Goal: Task Accomplishment & Management: Manage account settings

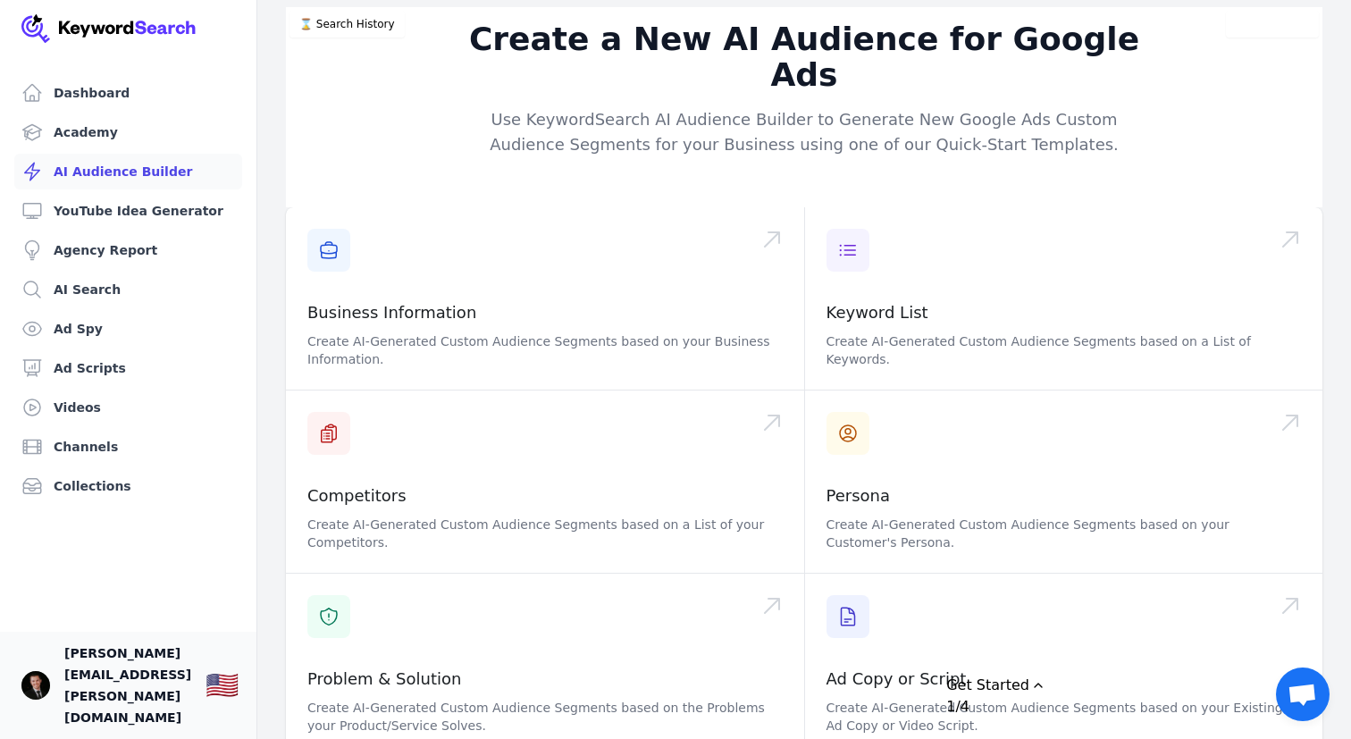
click at [104, 719] on span "[PERSON_NAME][EMAIL_ADDRESS][PERSON_NAME][DOMAIN_NAME]" at bounding box center [127, 686] width 127 height 86
click at [40, 700] on img "Open user button" at bounding box center [35, 685] width 29 height 29
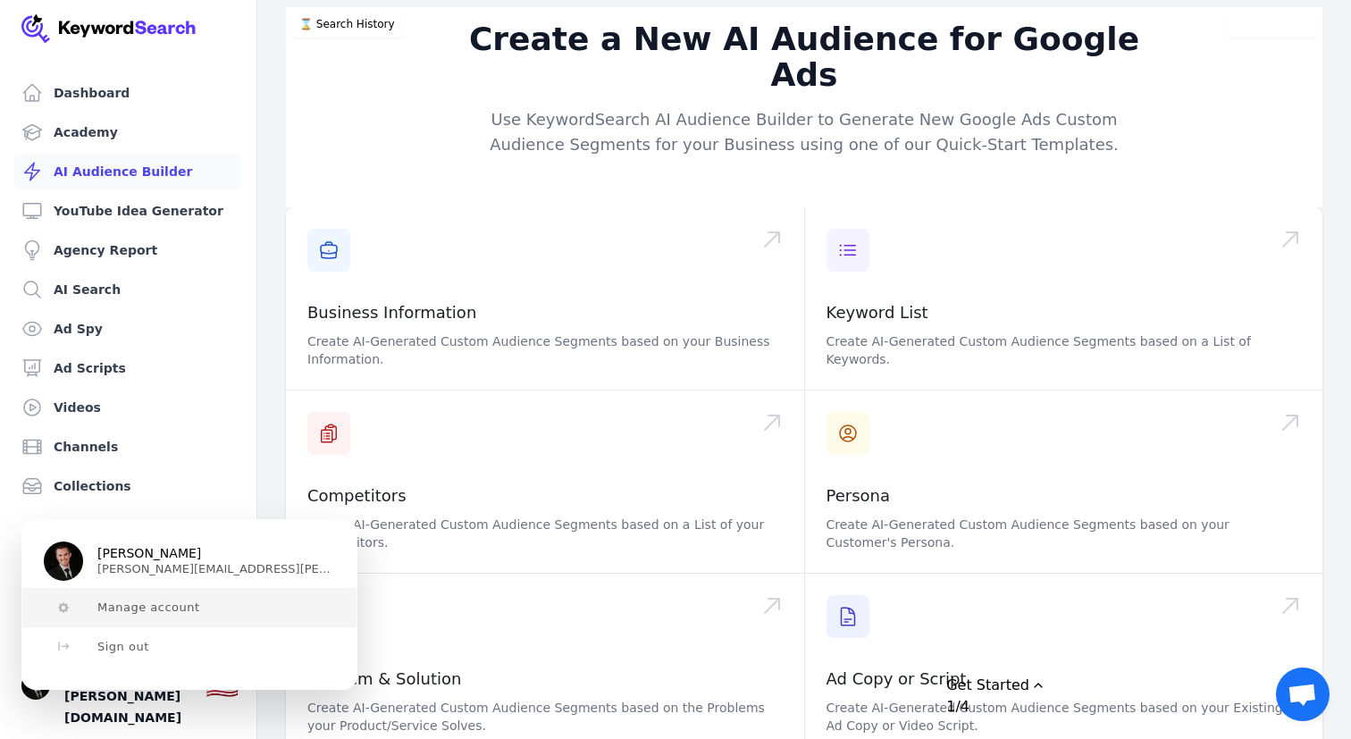
click at [142, 599] on button "Manage account" at bounding box center [189, 607] width 334 height 39
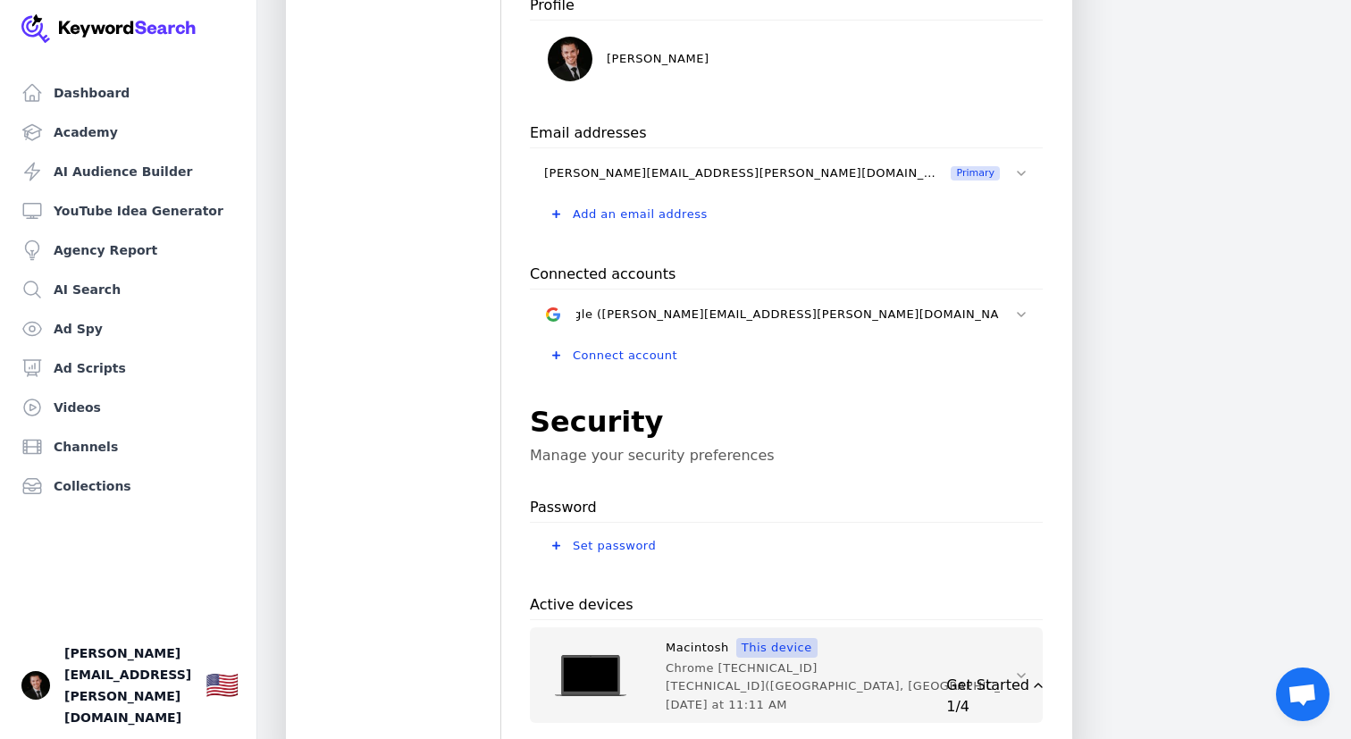
scroll to position [577, 0]
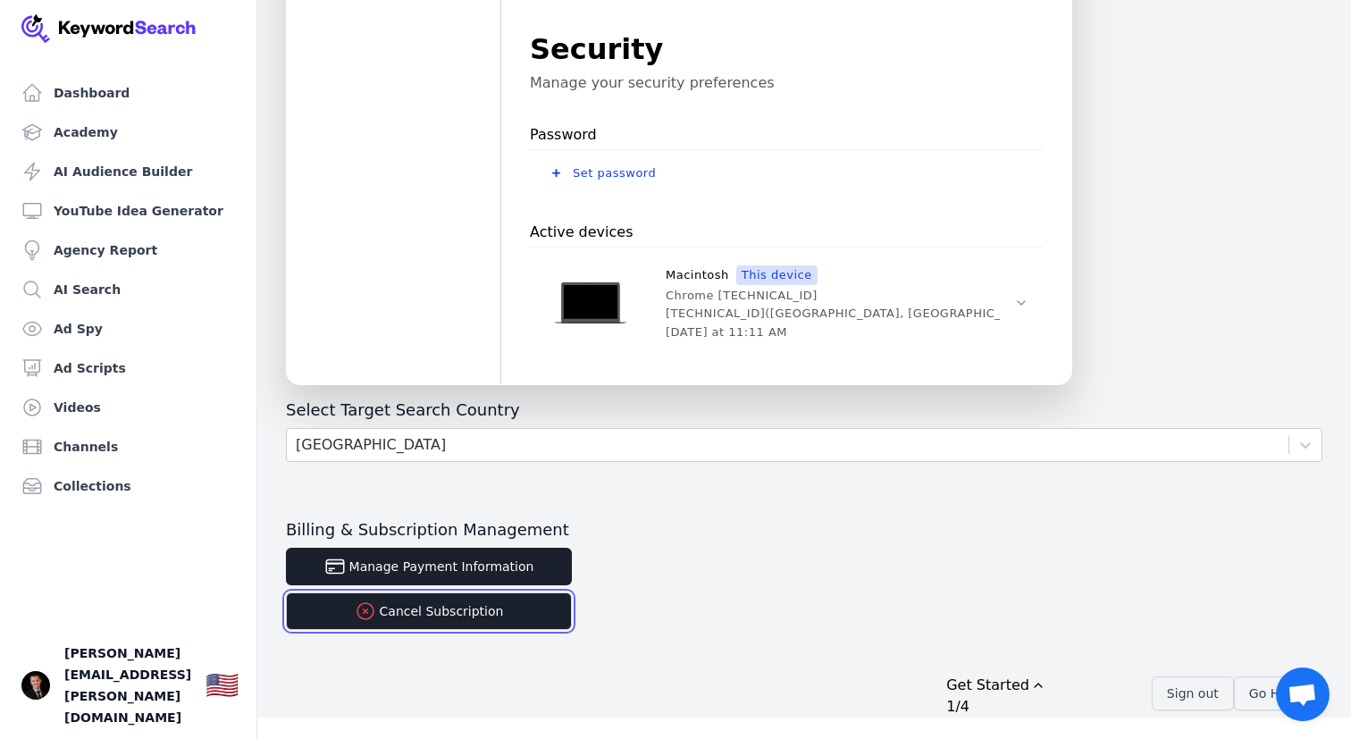
click at [455, 616] on button "Cancel Subscription" at bounding box center [429, 612] width 286 height 38
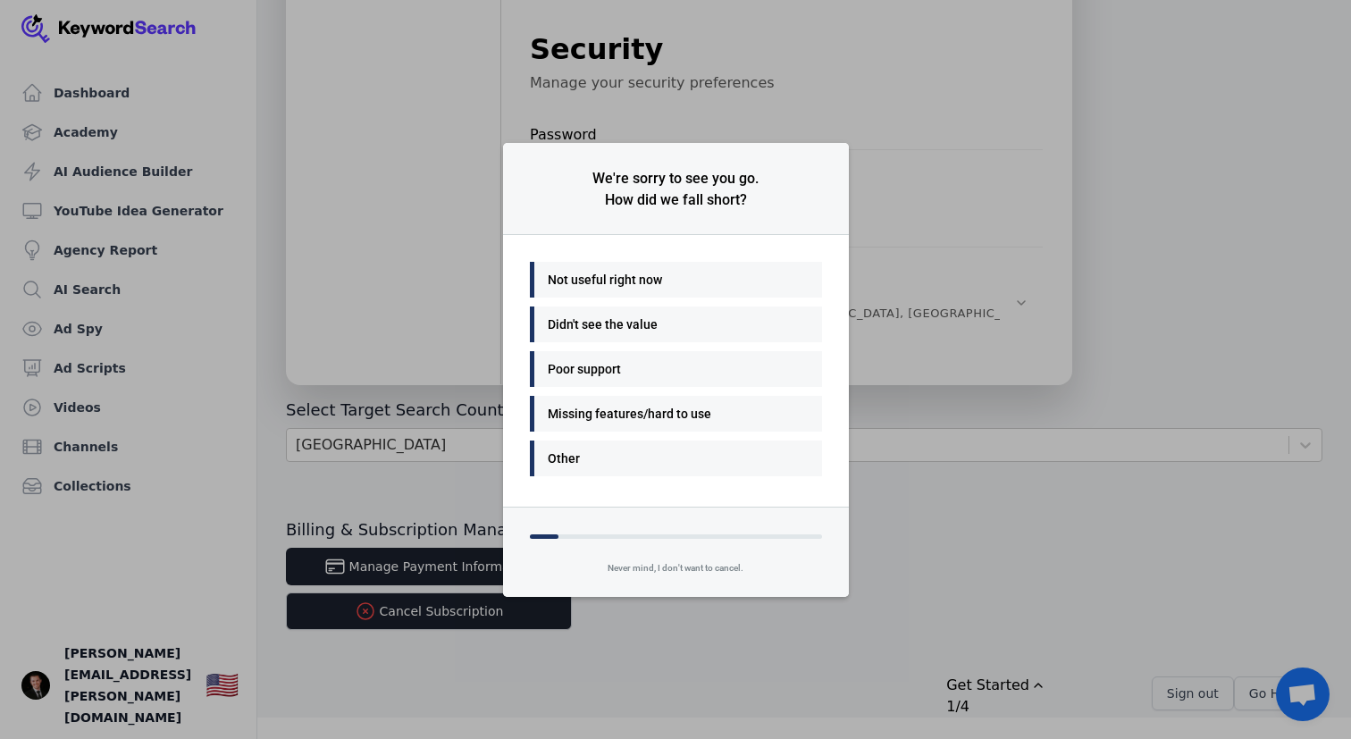
click at [624, 282] on div "Not useful right now" at bounding box center [672, 279] width 248 height 21
click at [659, 278] on div "Many things - I'll be back" at bounding box center [672, 279] width 248 height 21
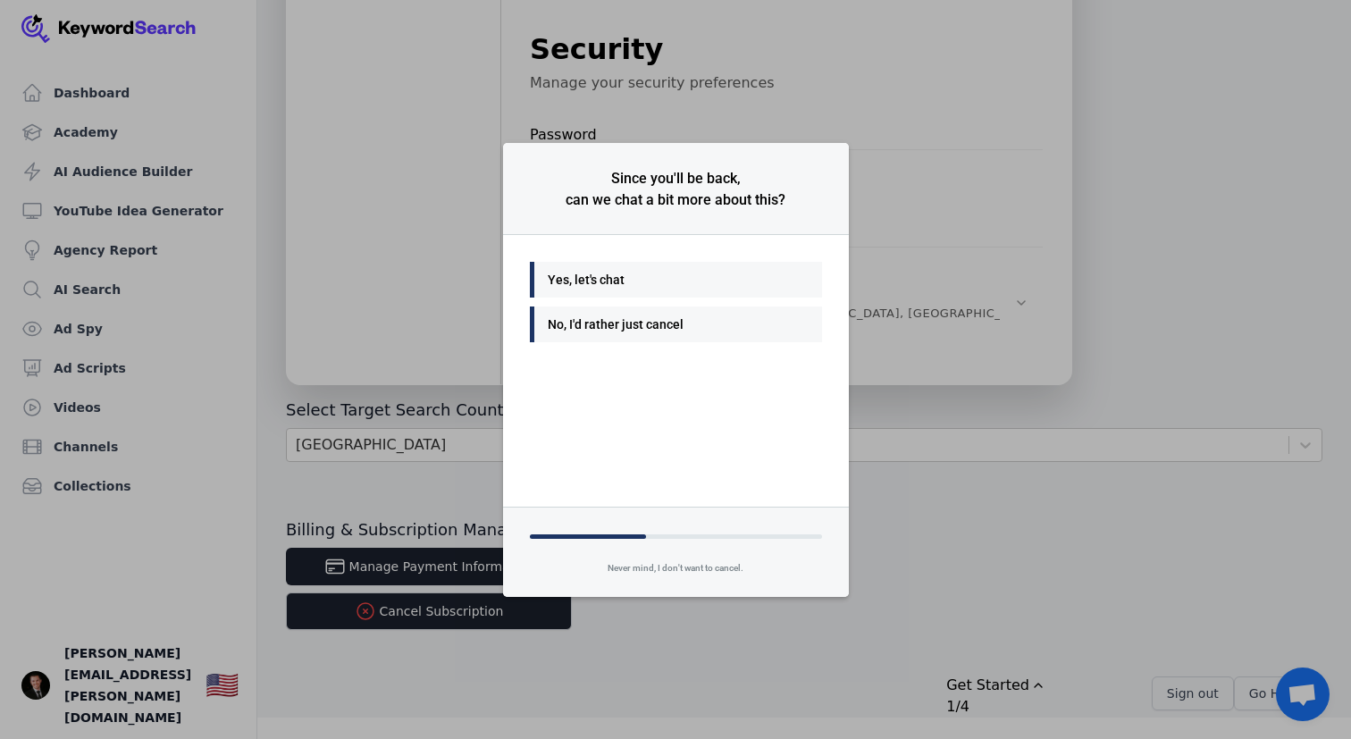
click at [621, 327] on div "No, I'd rather just cancel" at bounding box center [672, 324] width 248 height 21
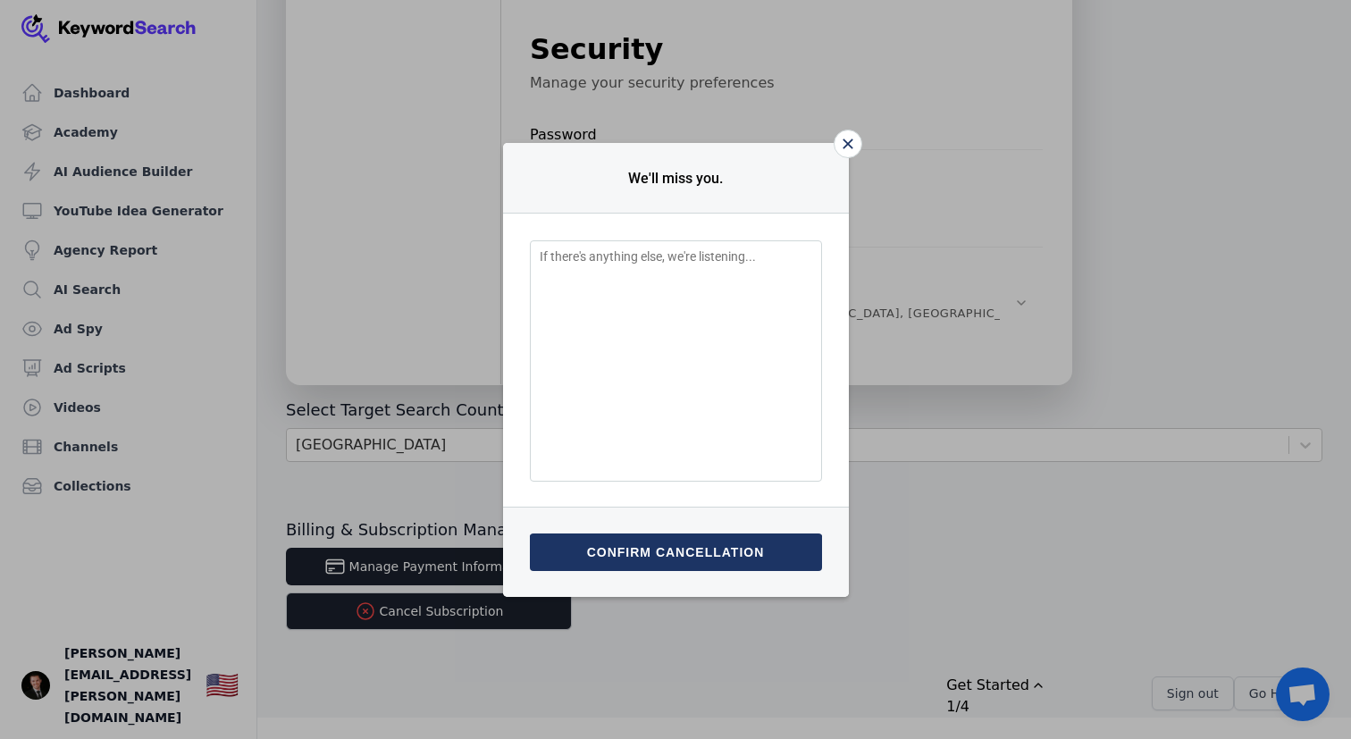
click at [686, 553] on button "Confirm cancellation" at bounding box center [676, 553] width 292 height 38
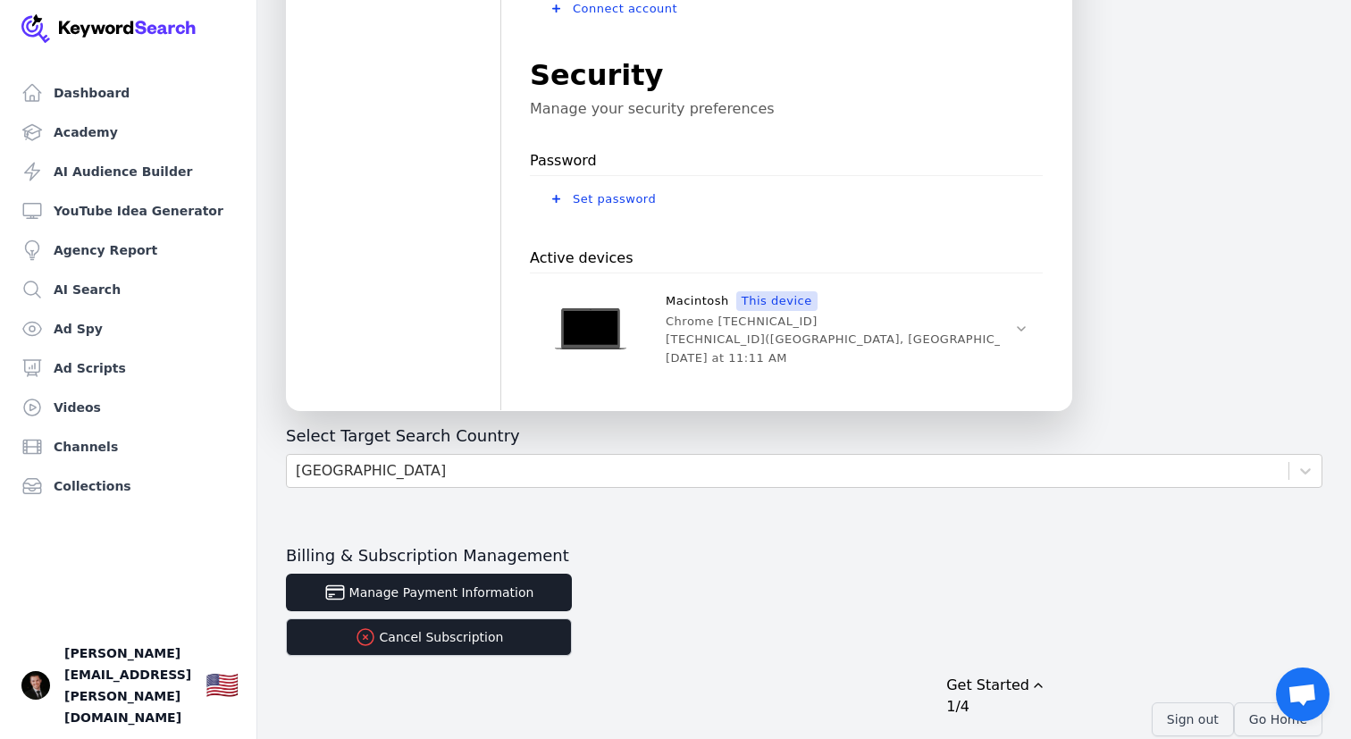
scroll to position [577, 0]
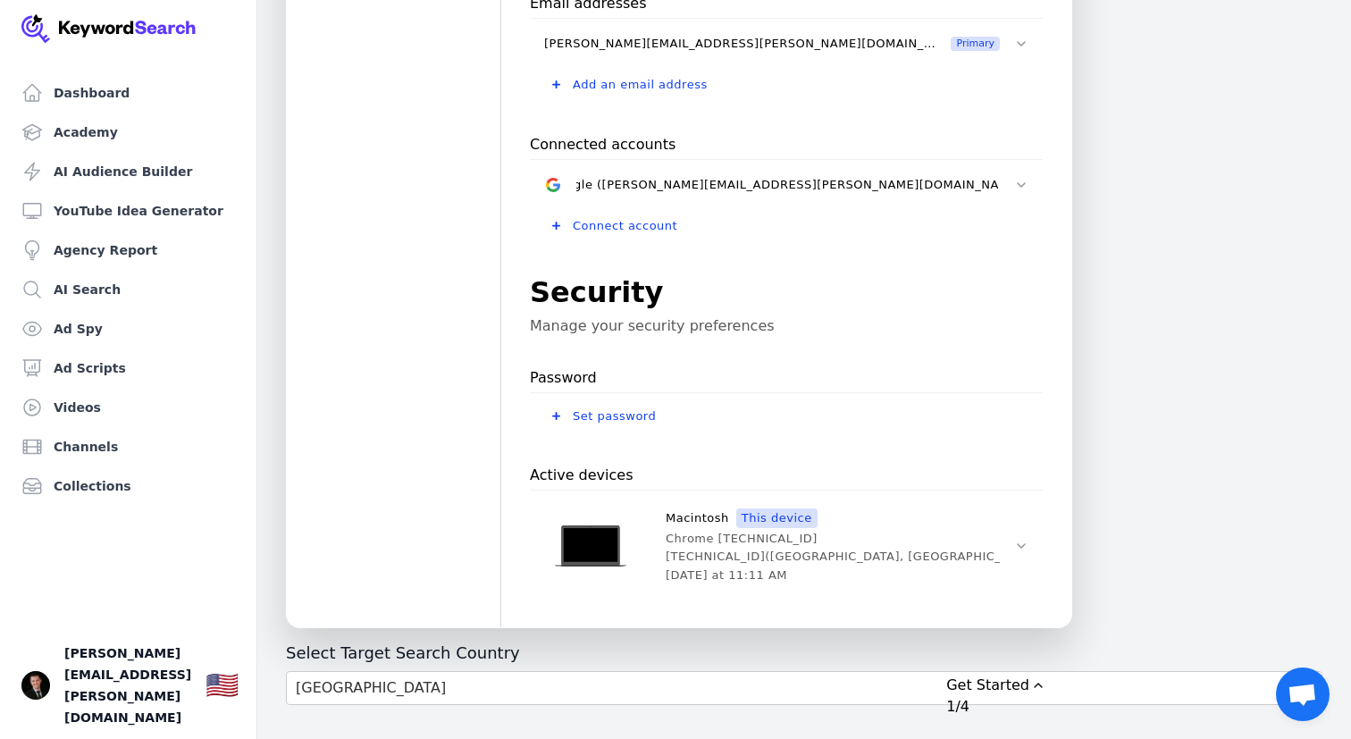
scroll to position [577, 0]
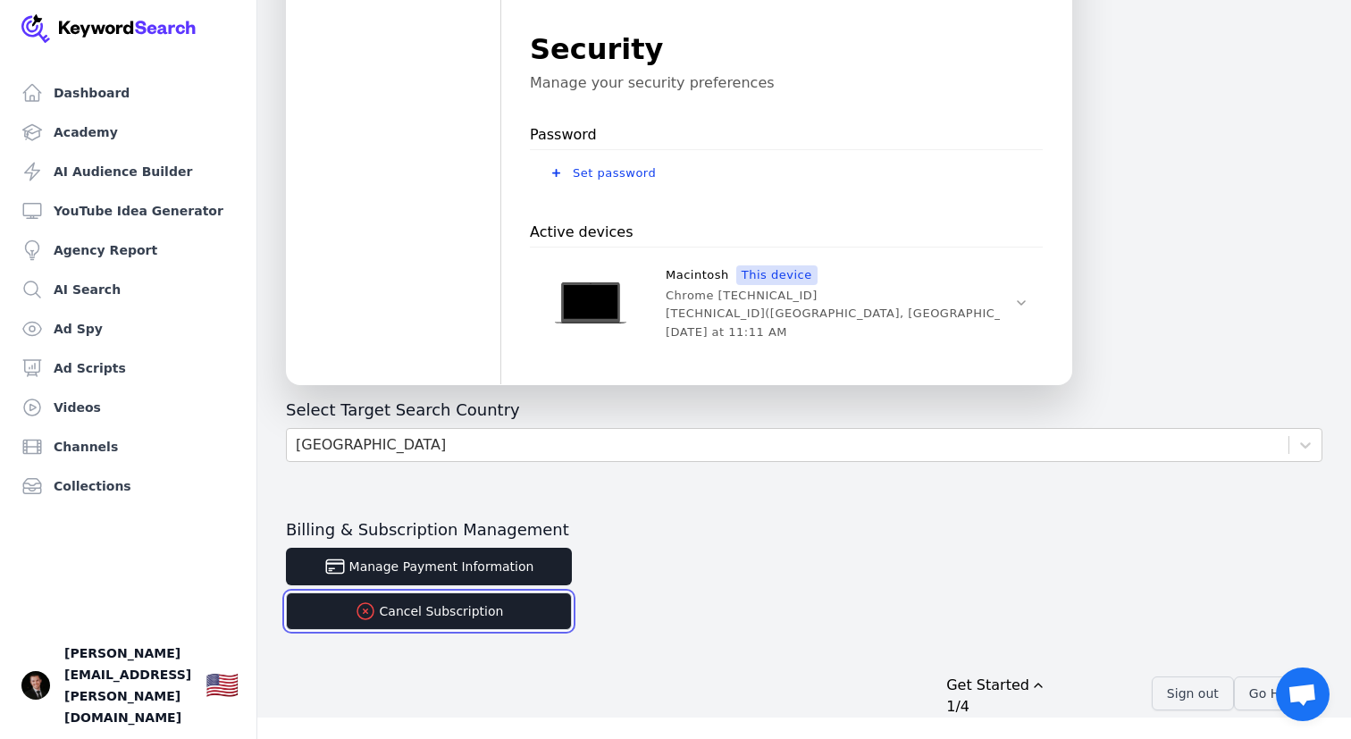
click at [438, 607] on button "Cancel Subscription" at bounding box center [429, 612] width 286 height 38
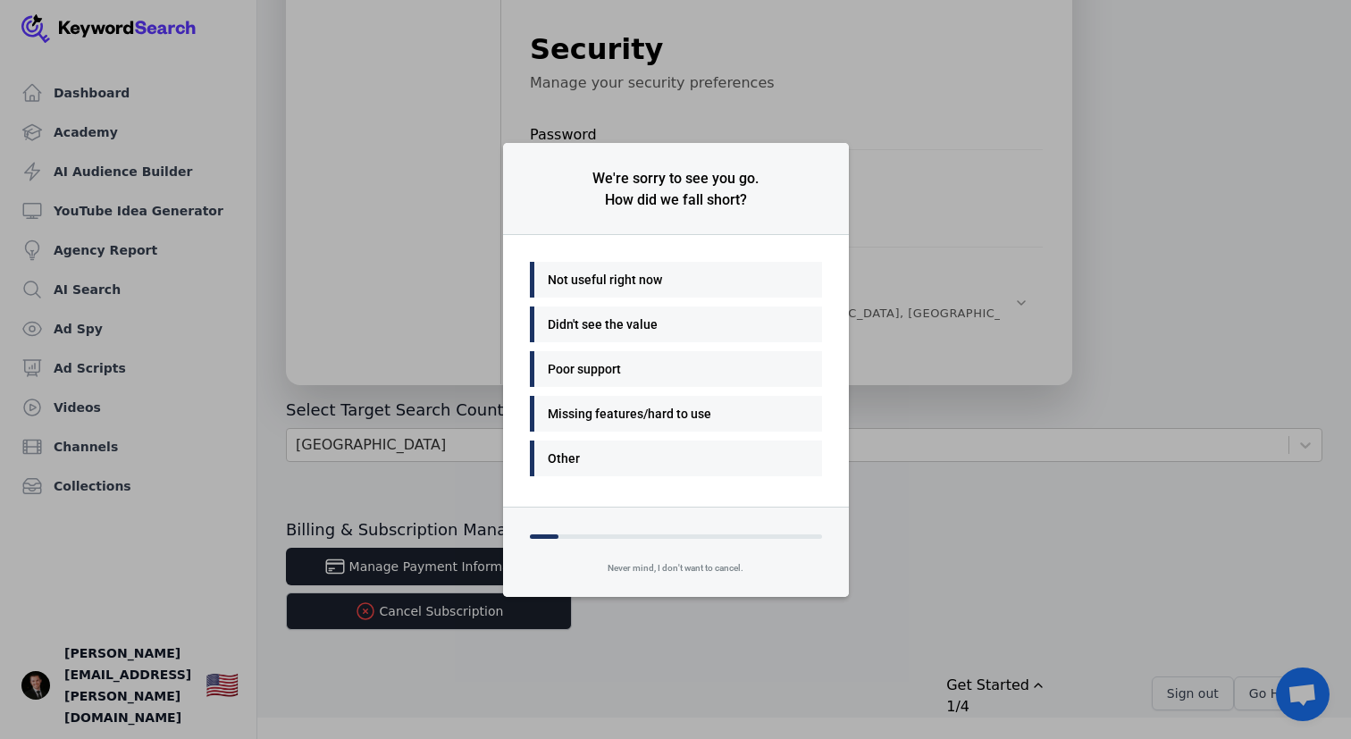
click at [606, 277] on div "Not useful right now" at bounding box center [672, 279] width 248 height 21
click at [607, 276] on div "Many things - I'll be back" at bounding box center [672, 279] width 248 height 21
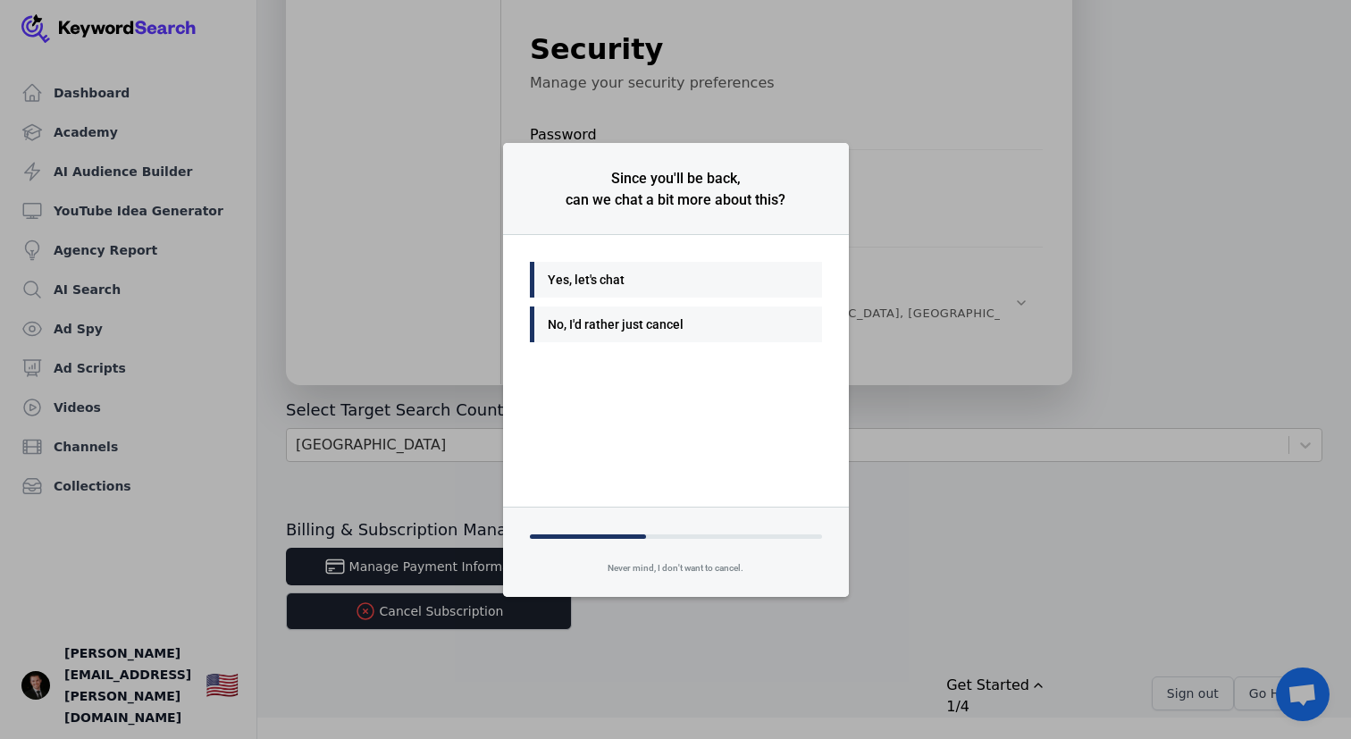
click at [654, 327] on div "No, I'd rather just cancel" at bounding box center [672, 324] width 248 height 21
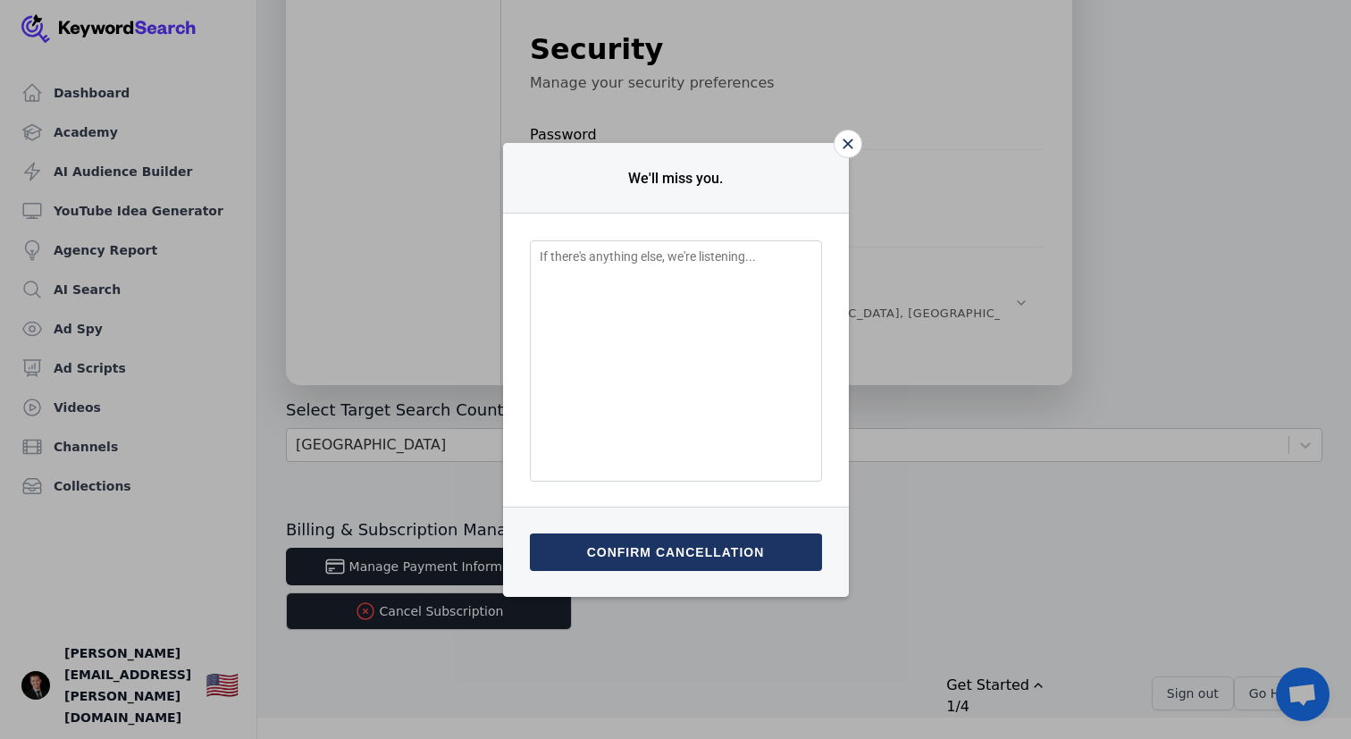
click at [684, 561] on button "Confirm cancellation" at bounding box center [676, 553] width 292 height 38
